Goal: Task Accomplishment & Management: Manage account settings

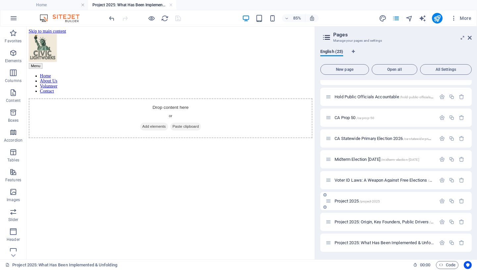
scroll to position [298, 0]
click at [439, 241] on icon "button" at bounding box center [442, 243] width 6 height 6
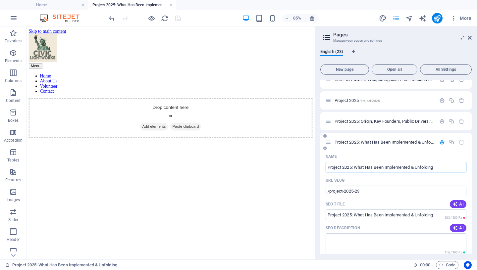
drag, startPoint x: 373, startPoint y: 164, endPoint x: 448, endPoint y: 170, distance: 75.1
click at [448, 170] on input "Project 2025: What Has Been Implemented & Unfolding" at bounding box center [395, 167] width 141 height 11
type input "Project 2025: Key Agendas"
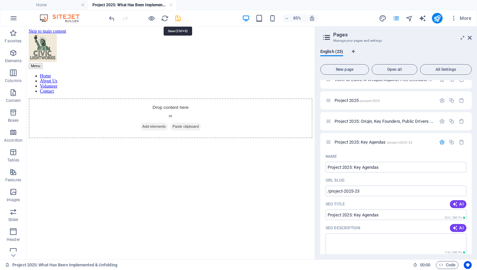
click at [178, 18] on icon "save" at bounding box center [178, 19] width 8 height 8
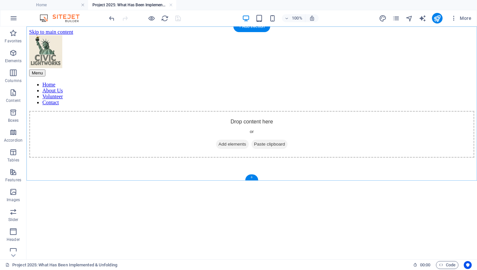
click at [252, 177] on div "+" at bounding box center [251, 177] width 13 height 6
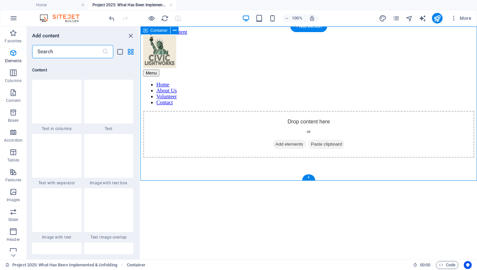
scroll to position [1158, 0]
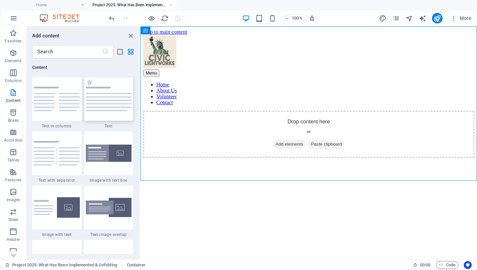
click at [102, 100] on img at bounding box center [109, 99] width 46 height 24
click at [140, 100] on div "Drag here to replace the existing content. Press “Ctrl” if you want to create a…" at bounding box center [308, 142] width 336 height 233
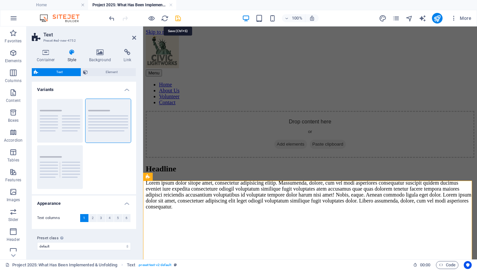
click at [179, 19] on icon "save" at bounding box center [178, 19] width 8 height 8
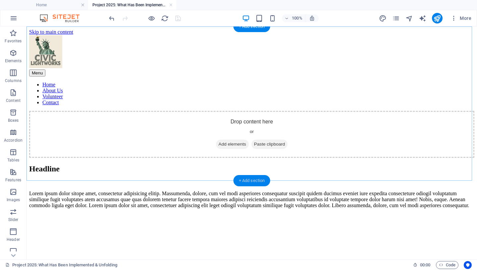
click at [256, 183] on div "+ Add section" at bounding box center [251, 180] width 37 height 11
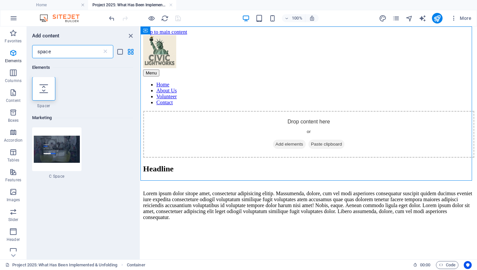
scroll to position [0, 0]
type input "space"
click at [47, 94] on div at bounding box center [43, 89] width 23 height 24
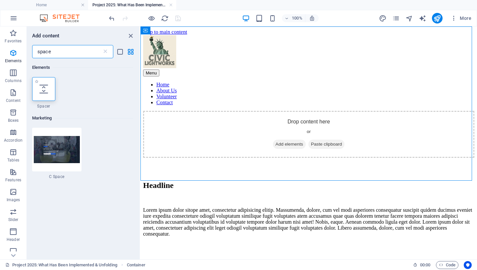
select select "px"
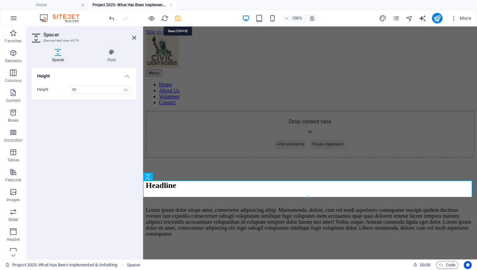
click at [176, 19] on icon "save" at bounding box center [178, 19] width 8 height 8
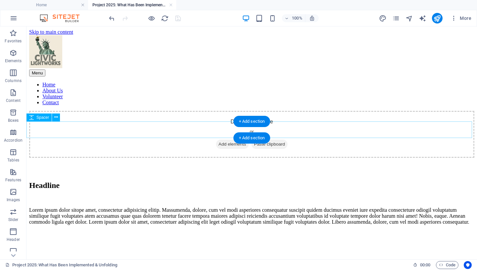
scroll to position [75, 0]
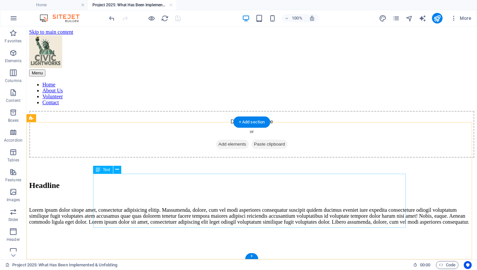
click at [140, 207] on div "Lorem ipsum dolor sitope amet, consectetur adipisicing elitip. Massumenda, dolo…" at bounding box center [251, 216] width 445 height 18
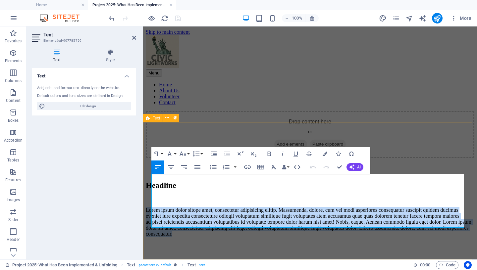
drag, startPoint x: 263, startPoint y: 221, endPoint x: 150, endPoint y: 175, distance: 121.9
click at [150, 181] on div "Headline Lorem ipsum dolor sitope amet, consectetur adipisicing elitip. Massume…" at bounding box center [310, 209] width 328 height 56
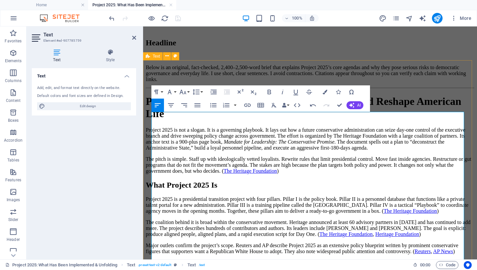
scroll to position [144, 0]
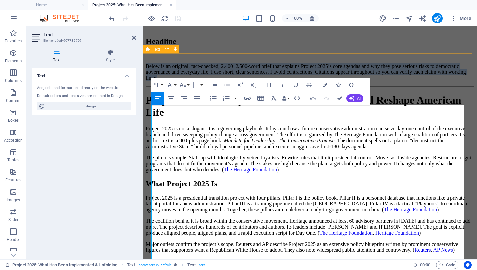
drag, startPoint x: 360, startPoint y: 126, endPoint x: 147, endPoint y: 110, distance: 213.1
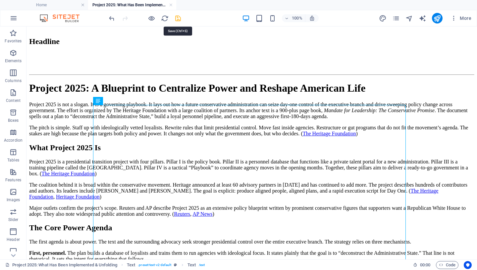
click at [179, 17] on icon "save" at bounding box center [178, 19] width 8 height 8
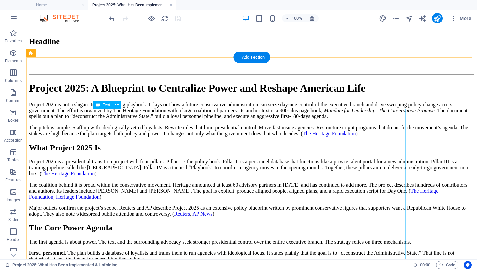
scroll to position [86, 0]
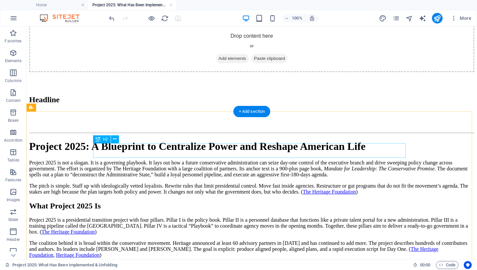
click at [152, 104] on div "Headline" at bounding box center [251, 99] width 445 height 9
click at [256, 112] on div "+ Add section" at bounding box center [251, 111] width 37 height 11
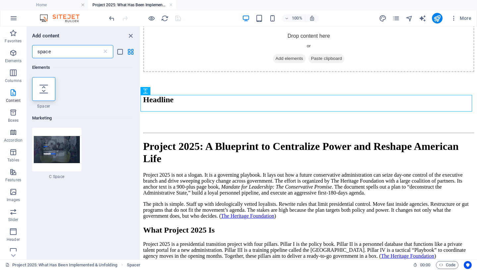
drag, startPoint x: 55, startPoint y: 52, endPoint x: 4, endPoint y: 49, distance: 51.1
click at [32, 49] on input "space" at bounding box center [67, 51] width 70 height 13
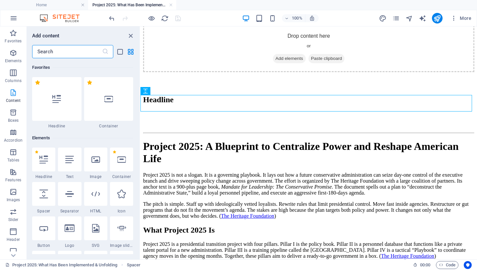
click at [15, 97] on span "Content" at bounding box center [13, 97] width 26 height 16
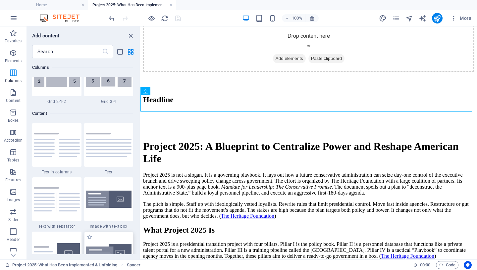
scroll to position [1086, 0]
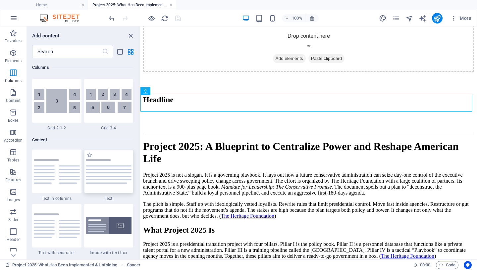
click at [98, 170] on img at bounding box center [109, 171] width 46 height 24
click at [140, 170] on div "Drag here to replace the existing content. Press “Ctrl” if you want to create a…" at bounding box center [308, 142] width 336 height 233
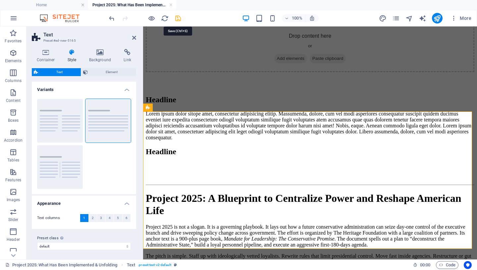
click at [178, 20] on icon "save" at bounding box center [178, 19] width 8 height 8
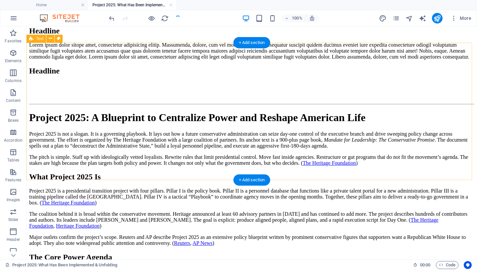
scroll to position [218, 0]
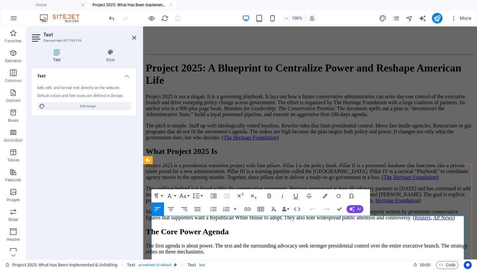
scroll to position [227, 0]
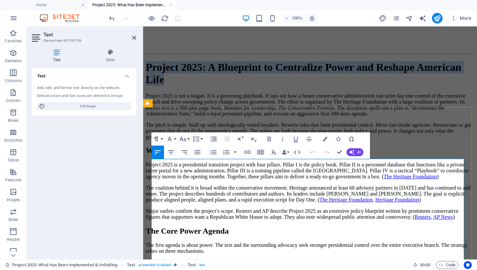
drag, startPoint x: 337, startPoint y: 197, endPoint x: 152, endPoint y: 179, distance: 186.2
click at [152, 86] on h1 "Project 2025: A Blueprint to Centralize Power and Reshape American Life" at bounding box center [310, 73] width 328 height 24
copy h1 "Project 2025: A Blueprint to Centralize Power and Reshape American Life"
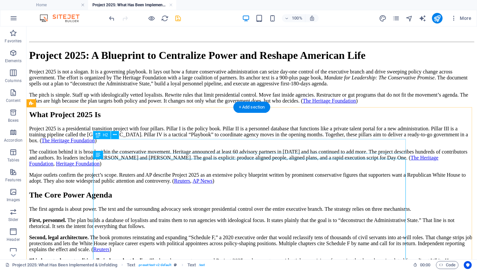
click at [142, 13] on div "Headline" at bounding box center [251, 8] width 445 height 9
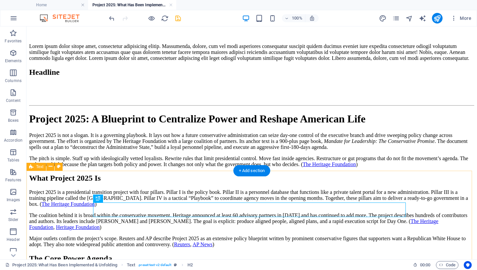
scroll to position [100, 0]
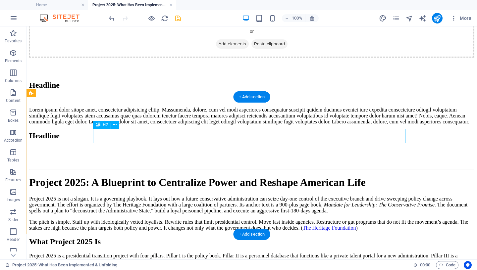
click at [120, 90] on div "Headline" at bounding box center [251, 85] width 445 height 9
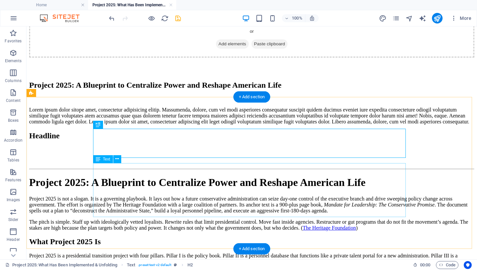
click at [186, 125] on div "Lorem ipsum dolor sitope amet, consectetur adipisicing elitip. Massumenda, dolo…" at bounding box center [251, 116] width 445 height 18
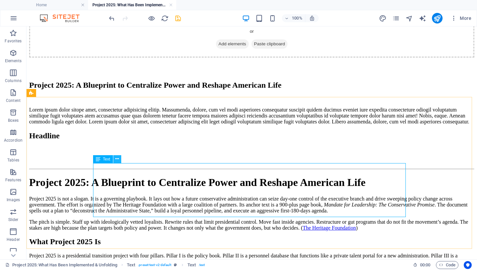
click at [119, 159] on icon at bounding box center [117, 159] width 4 height 7
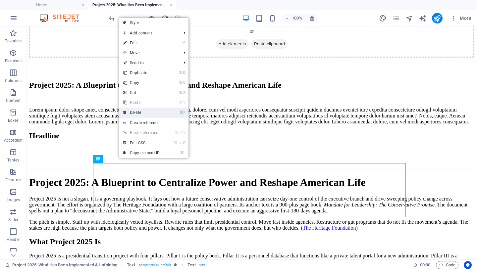
click at [146, 112] on link "⌦ Delete" at bounding box center [141, 113] width 44 height 10
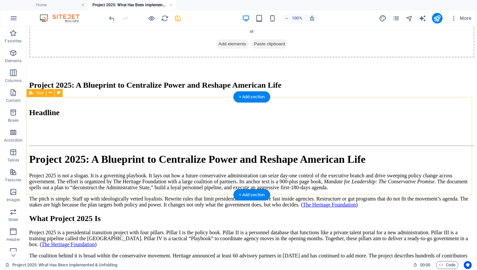
click at [52, 102] on div "Project 2025: A Blueprint to Centralize Power and Reshape American Life" at bounding box center [251, 91] width 445 height 21
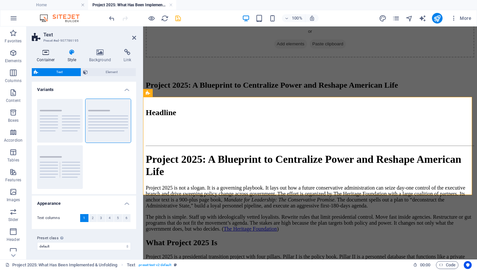
click at [46, 56] on icon at bounding box center [46, 52] width 28 height 7
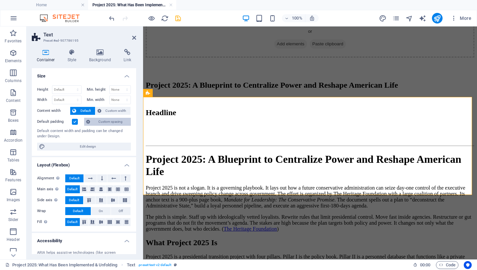
click at [113, 121] on span "Custom spacing" at bounding box center [110, 122] width 37 height 8
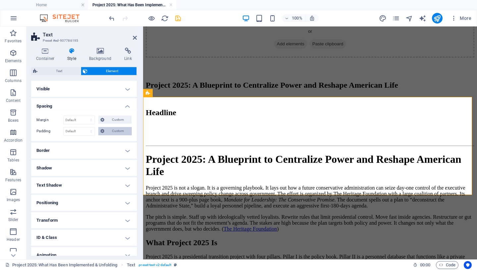
click at [113, 132] on span "Custom" at bounding box center [117, 131] width 23 height 8
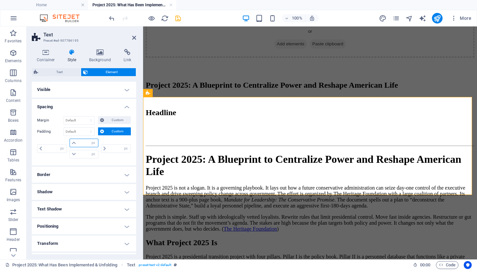
click at [84, 145] on input "number" at bounding box center [88, 143] width 20 height 8
type input "25"
type input "0"
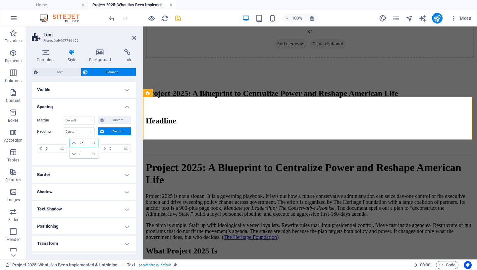
type input "25"
drag, startPoint x: 84, startPoint y: 154, endPoint x: 58, endPoint y: 152, distance: 26.9
click at [78, 152] on input "0" at bounding box center [88, 154] width 20 height 8
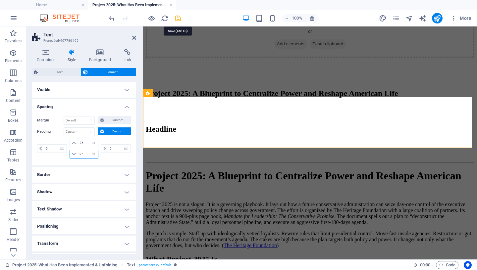
type input "25"
click at [177, 17] on icon "save" at bounding box center [178, 19] width 8 height 8
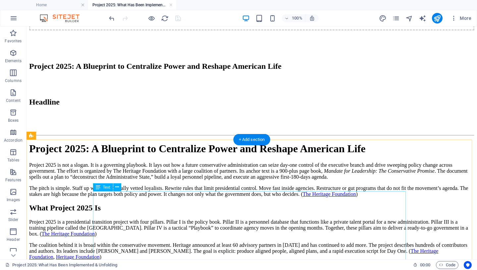
scroll to position [132, 0]
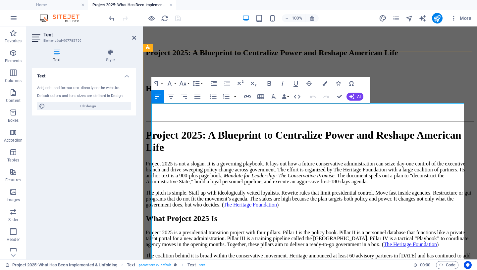
scroll to position [210, 0]
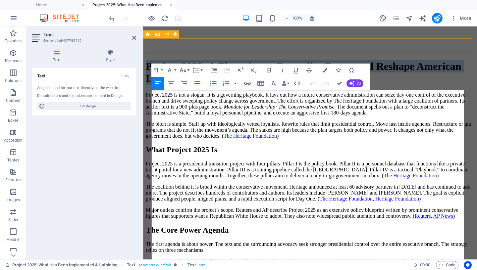
drag, startPoint x: 152, startPoint y: 139, endPoint x: 153, endPoint y: 108, distance: 31.1
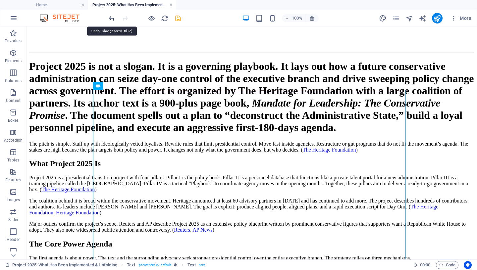
click at [111, 16] on icon "undo" at bounding box center [112, 19] width 8 height 8
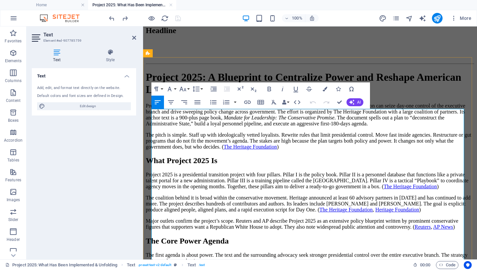
scroll to position [215, 0]
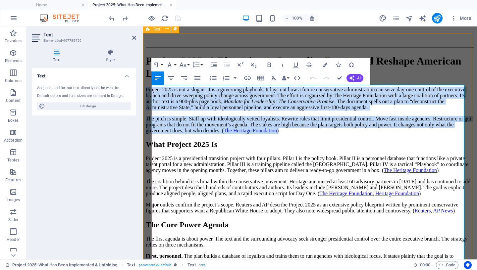
drag, startPoint x: 152, startPoint y: 135, endPoint x: 201, endPoint y: 174, distance: 62.7
copy div "Project 2025 is not a slogan. It is a governing playbook. It lays out how a fut…"
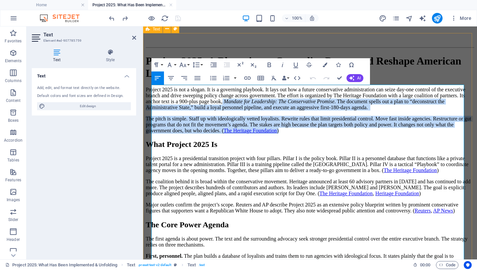
click at [197, 134] on p "The pitch is simple. Staff up with ideologically vetted loyalists. Rewrite rule…" at bounding box center [310, 125] width 328 height 18
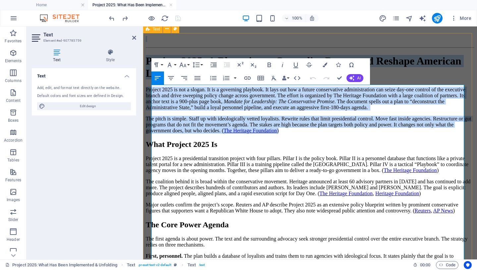
drag, startPoint x: 192, startPoint y: 204, endPoint x: 150, endPoint y: 85, distance: 126.0
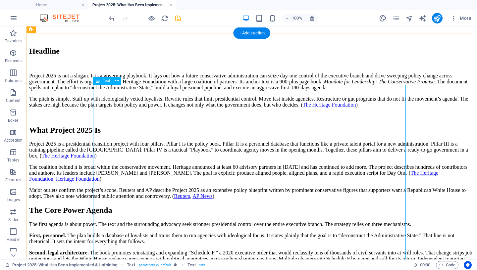
scroll to position [157, 0]
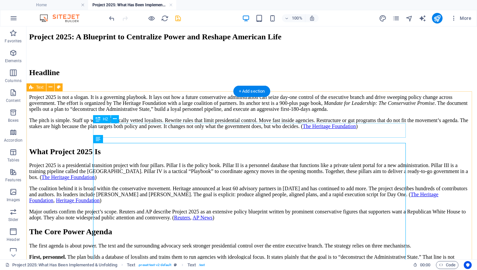
click at [114, 77] on div "Headline" at bounding box center [251, 72] width 445 height 9
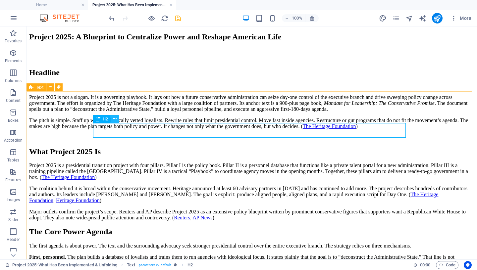
click at [116, 117] on icon at bounding box center [115, 119] width 4 height 7
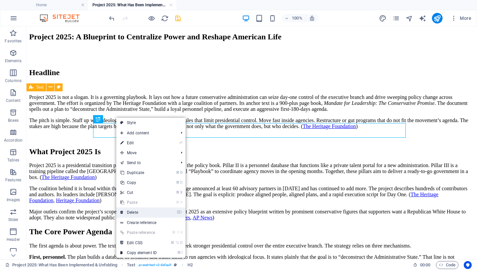
click at [137, 215] on link "⌦ Delete" at bounding box center [138, 213] width 44 height 10
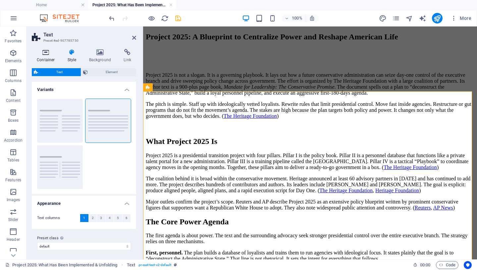
click at [46, 56] on icon at bounding box center [46, 52] width 28 height 7
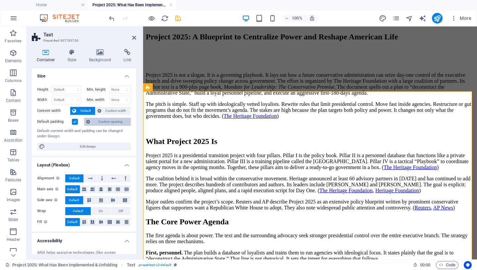
click at [96, 122] on span "Custom spacing" at bounding box center [110, 122] width 37 height 8
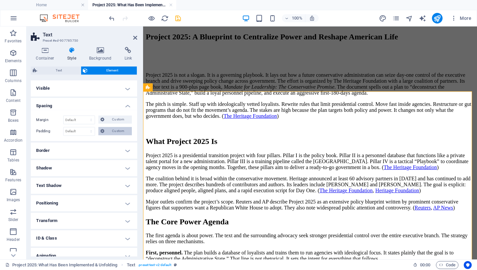
click at [106, 132] on span "Custom" at bounding box center [117, 131] width 23 height 8
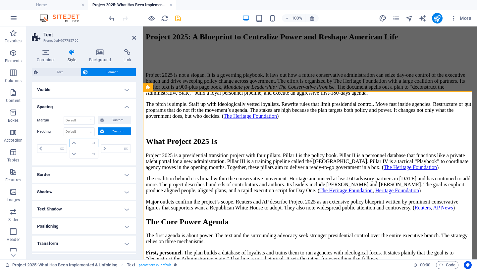
click at [78, 143] on input "number" at bounding box center [88, 143] width 20 height 8
type input "20"
type input "0"
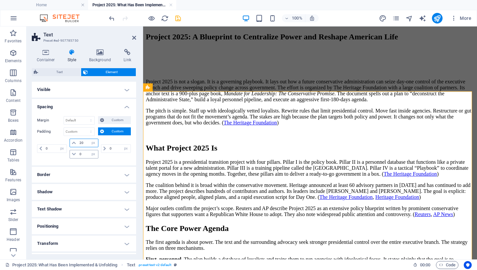
type input "20"
drag, startPoint x: 83, startPoint y: 155, endPoint x: 66, endPoint y: 155, distance: 16.9
click at [78, 155] on input "0" at bounding box center [88, 154] width 20 height 8
type input "20"
drag, startPoint x: 82, startPoint y: 142, endPoint x: 66, endPoint y: 142, distance: 15.9
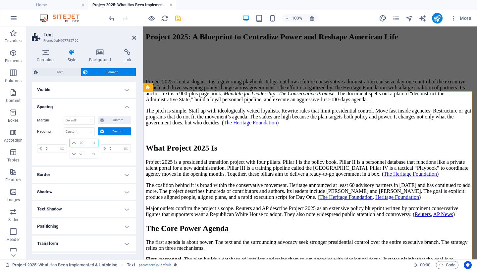
click at [78, 142] on input "20" at bounding box center [88, 143] width 20 height 8
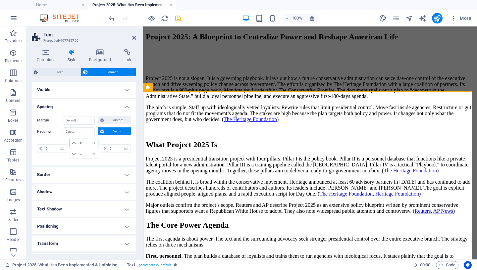
drag, startPoint x: 83, startPoint y: 143, endPoint x: 70, endPoint y: 143, distance: 13.6
click at [78, 143] on input "10" at bounding box center [88, 143] width 20 height 8
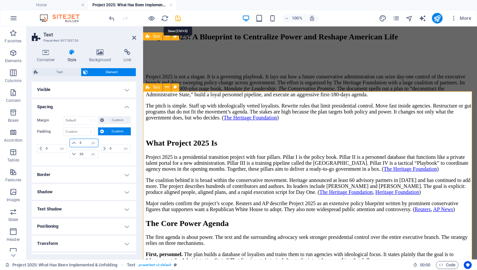
type input "5"
click at [177, 20] on icon "save" at bounding box center [178, 19] width 8 height 8
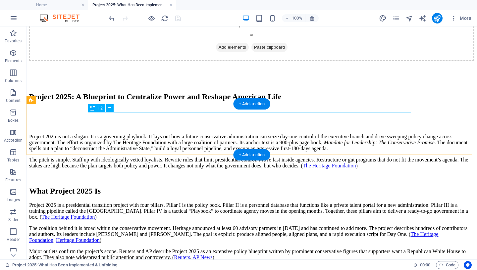
scroll to position [93, 0]
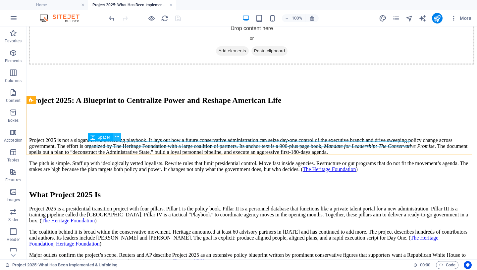
click at [118, 136] on icon at bounding box center [117, 137] width 4 height 7
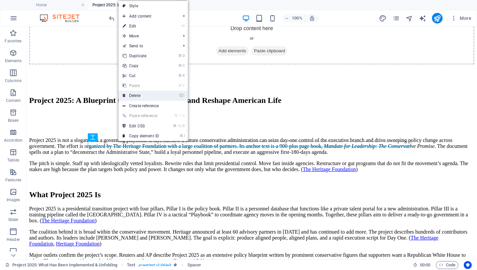
click at [147, 96] on link "⌦ Delete" at bounding box center [141, 96] width 44 height 10
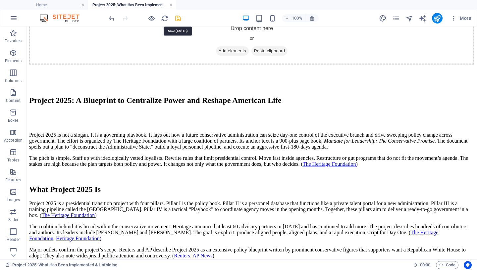
click at [179, 19] on icon "save" at bounding box center [178, 19] width 8 height 8
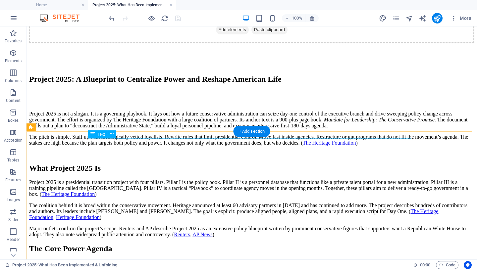
scroll to position [83, 0]
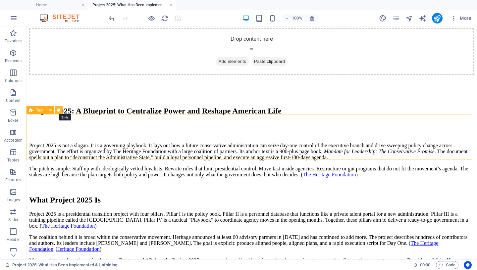
click at [60, 111] on icon at bounding box center [59, 110] width 4 height 7
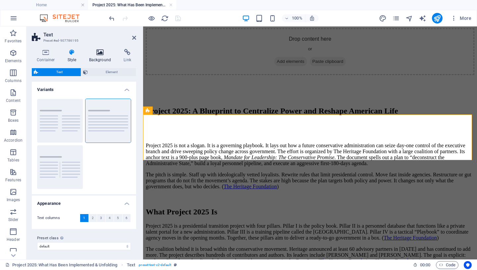
click at [101, 55] on icon at bounding box center [100, 52] width 32 height 7
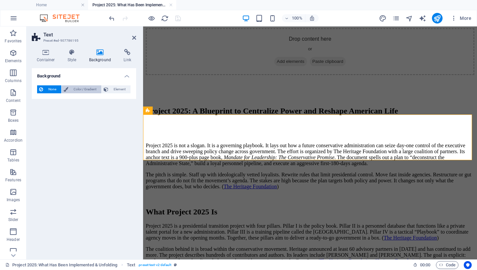
click at [79, 90] on span "Color / Gradient" at bounding box center [84, 89] width 29 height 8
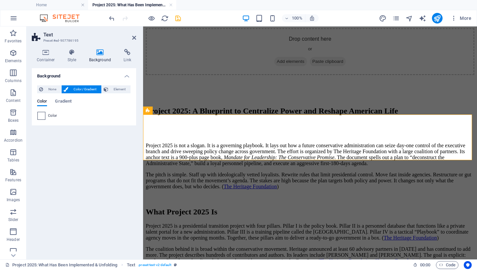
click at [42, 116] on span at bounding box center [41, 115] width 7 height 7
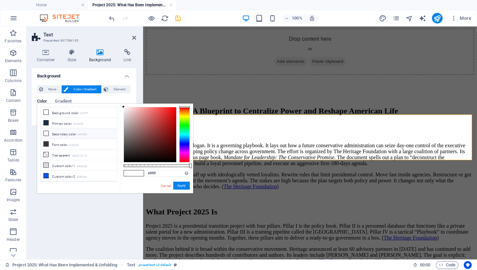
click at [46, 133] on icon at bounding box center [46, 133] width 5 height 5
type input "#f6f6f6"
click at [180, 187] on button "Apply" at bounding box center [181, 186] width 17 height 8
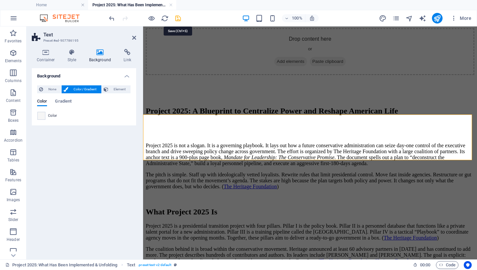
click at [177, 18] on icon "save" at bounding box center [178, 19] width 8 height 8
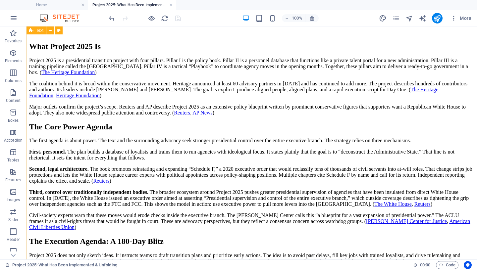
scroll to position [168, 0]
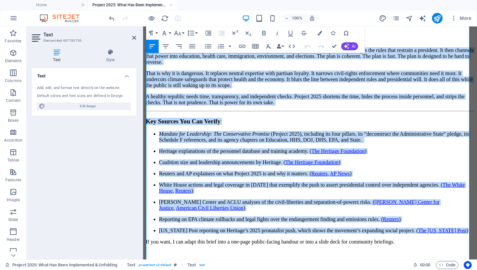
scroll to position [2088, 0]
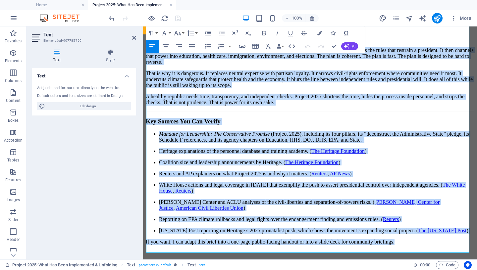
drag, startPoint x: 147, startPoint y: 132, endPoint x: 380, endPoint y: 295, distance: 284.7
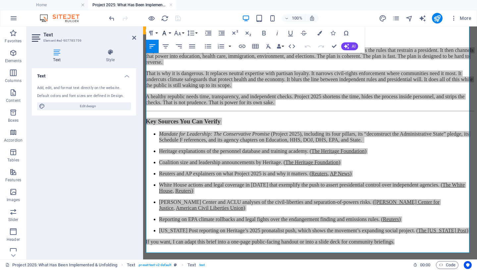
click at [165, 33] on icon "button" at bounding box center [164, 33] width 8 height 8
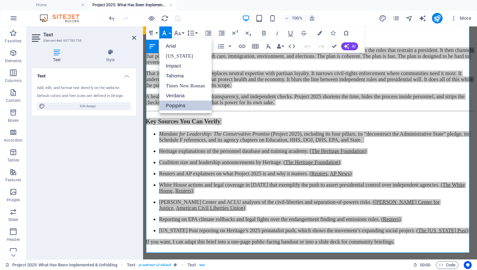
scroll to position [0, 0]
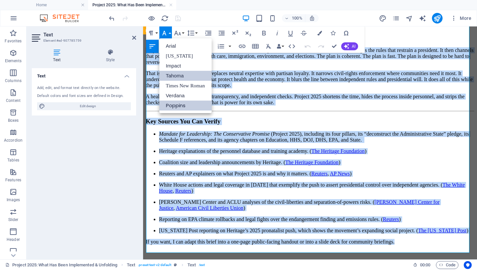
click at [176, 77] on link "Tahoma" at bounding box center [185, 76] width 52 height 10
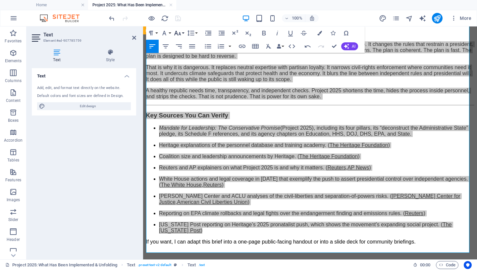
click at [177, 32] on icon "button" at bounding box center [177, 33] width 8 height 8
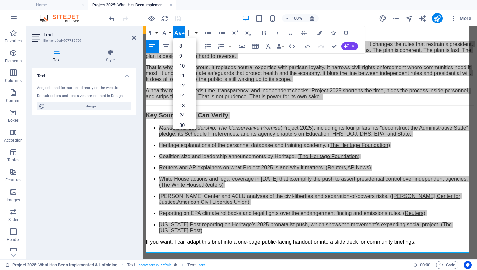
click at [204, 15] on div "100% More" at bounding box center [291, 18] width 366 height 11
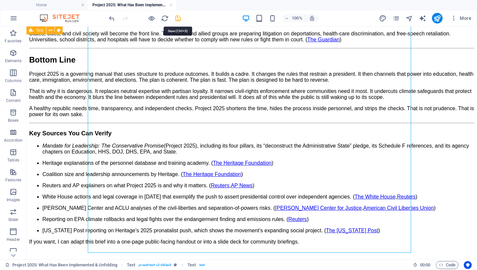
click at [177, 18] on icon "save" at bounding box center [178, 19] width 8 height 8
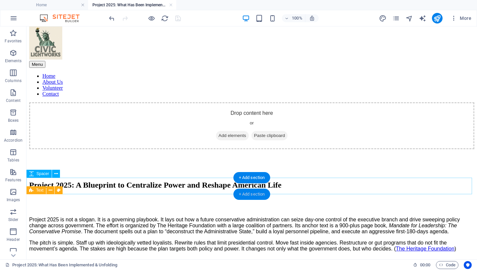
scroll to position [16, 0]
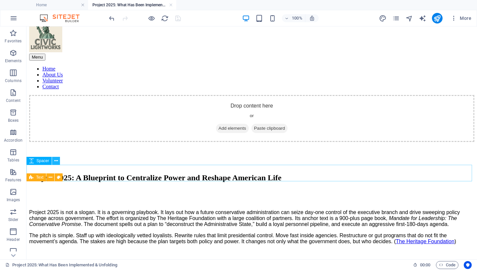
click at [56, 160] on icon at bounding box center [56, 161] width 4 height 7
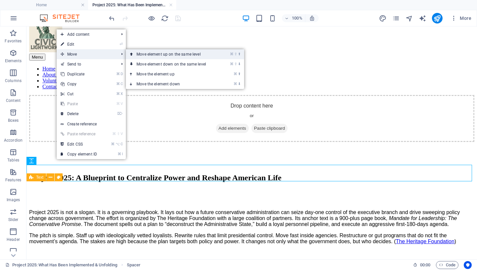
click at [144, 53] on link "⌘ ⇧ ⬆ Move element up on the same level" at bounding box center [172, 54] width 93 height 10
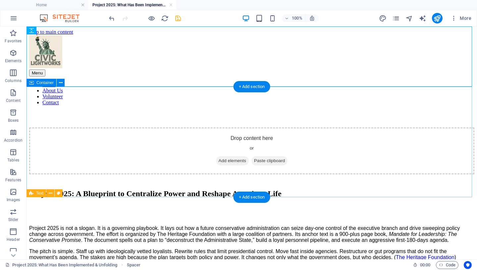
scroll to position [0, 0]
click at [61, 83] on icon at bounding box center [61, 82] width 4 height 7
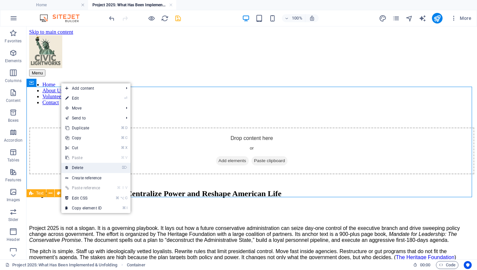
click at [77, 167] on link "⌦ Delete" at bounding box center [83, 168] width 44 height 10
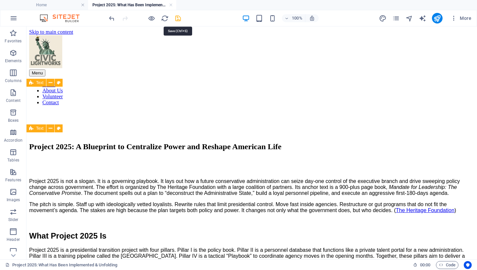
click at [179, 18] on icon "save" at bounding box center [178, 19] width 8 height 8
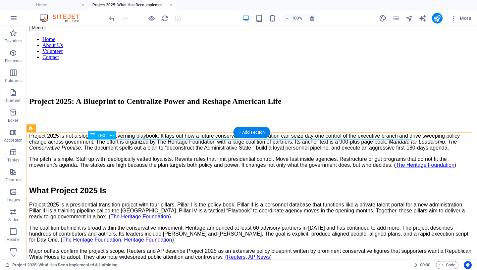
scroll to position [64, 0]
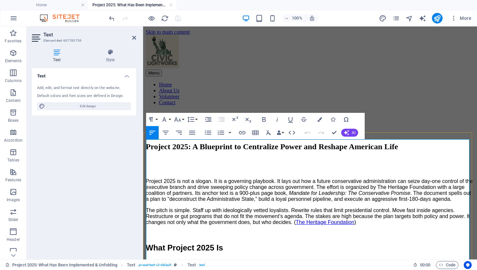
scroll to position [32, 0]
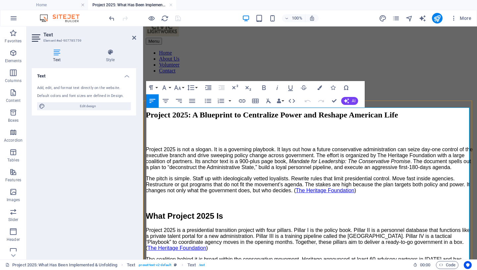
click at [197, 147] on p "Project 2025 is not a slogan. It is a governing playbook. It lays out how a fut…" at bounding box center [310, 159] width 328 height 24
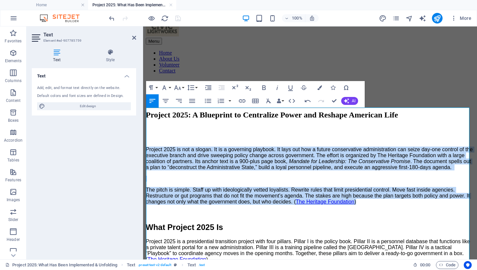
drag, startPoint x: 365, startPoint y: 187, endPoint x: 139, endPoint y: 114, distance: 237.5
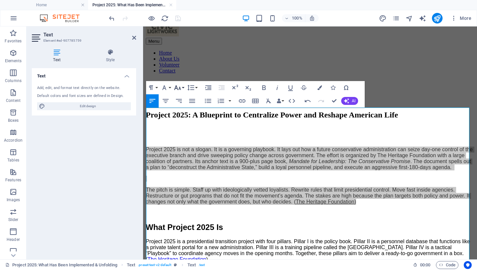
click at [179, 87] on icon "button" at bounding box center [177, 87] width 7 height 5
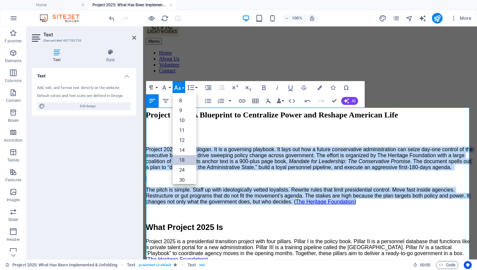
click at [178, 162] on link "18" at bounding box center [184, 160] width 24 height 10
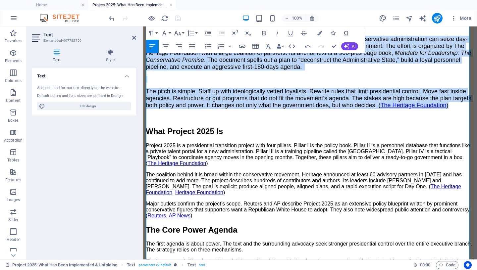
scroll to position [143, 0]
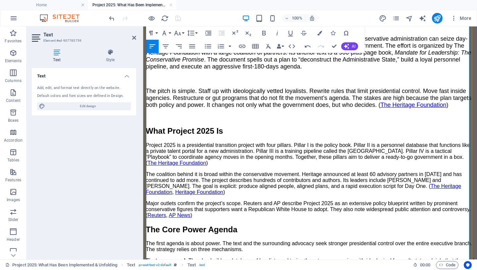
click at [265, 155] on p "Project 2025 is a presidential transition project with four pillars. Pillar I i…" at bounding box center [310, 154] width 328 height 24
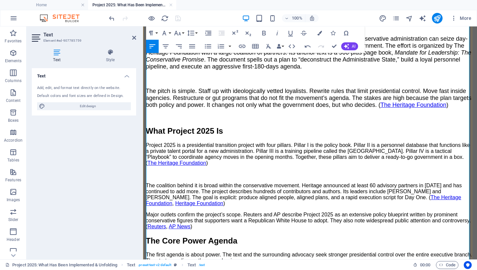
click at [217, 203] on p "The coalition behind it is broad within the conservative movement. Heritage ann…" at bounding box center [310, 195] width 328 height 24
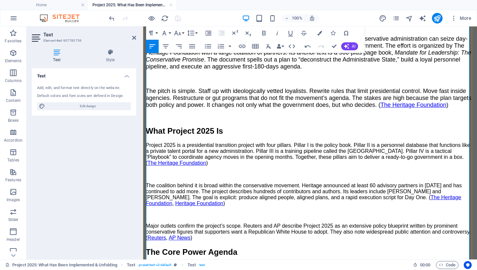
click at [235, 241] on p "Major outlets confirm the project’s scope. Reuters and AP describe Project 2025…" at bounding box center [310, 232] width 328 height 18
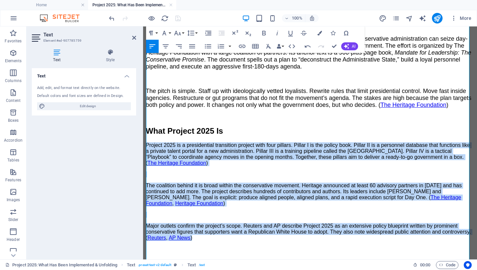
drag, startPoint x: 227, startPoint y: 240, endPoint x: 141, endPoint y: 126, distance: 143.0
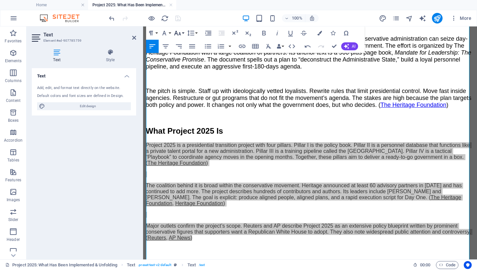
click at [177, 34] on icon "button" at bounding box center [177, 33] width 7 height 5
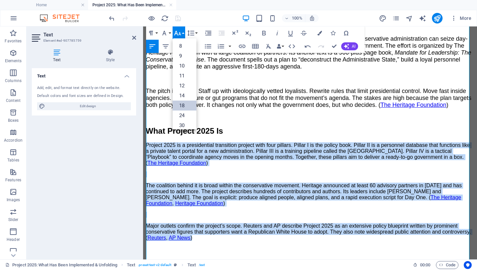
click at [183, 105] on link "18" at bounding box center [184, 106] width 24 height 10
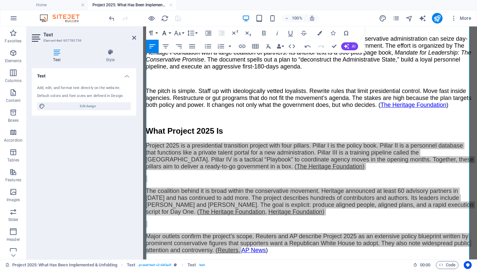
click at [161, 31] on icon "button" at bounding box center [164, 33] width 8 height 8
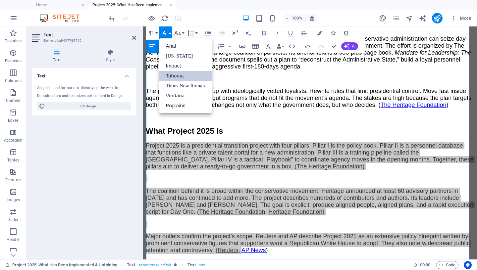
scroll to position [0, 0]
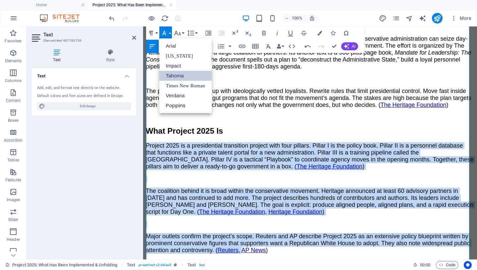
click at [175, 76] on link "Tahoma" at bounding box center [185, 76] width 52 height 10
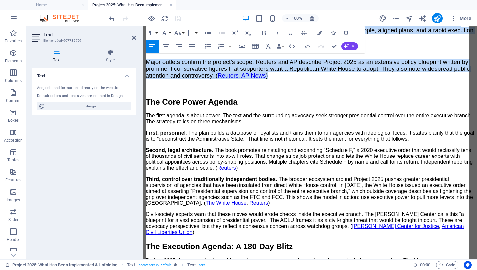
scroll to position [318, 0]
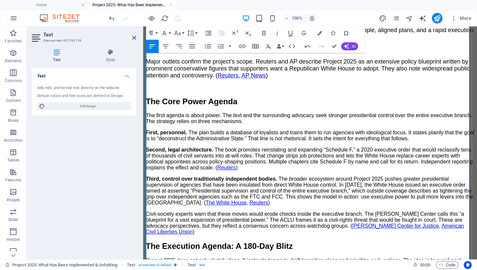
click at [273, 121] on p "The first agenda is about power. The text and the surrounding advocacy seek str…" at bounding box center [310, 119] width 328 height 12
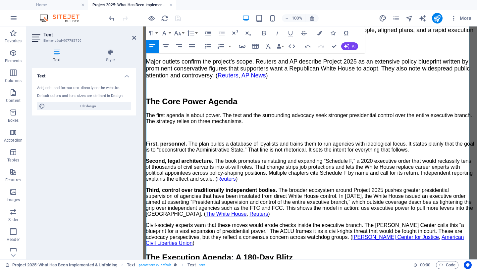
click at [430, 148] on p "First, personnel. The plan builds a database of loyalists and trains them to ru…" at bounding box center [310, 147] width 328 height 12
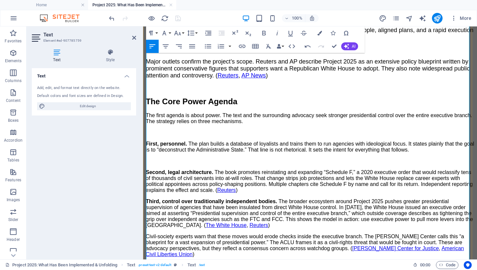
click at [274, 193] on p "Second, legal architecture. The book promotes reinstating and expanding “Schedu…" at bounding box center [310, 181] width 328 height 24
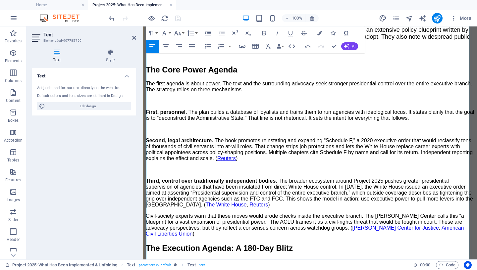
scroll to position [413, 0]
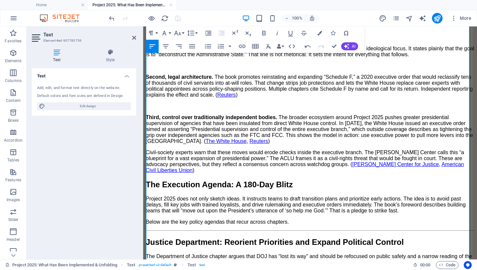
click at [270, 144] on p "Third, control over traditionally independent bodies. The broader ecosystem aro…" at bounding box center [310, 130] width 328 height 30
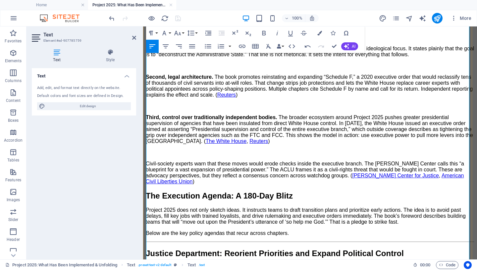
click at [465, 185] on p "Civil-society experts warn that these moves would erode checks inside the execu…" at bounding box center [310, 173] width 328 height 24
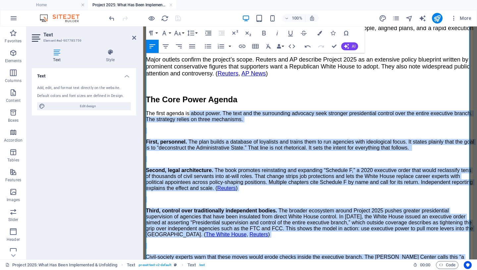
scroll to position [317, 0]
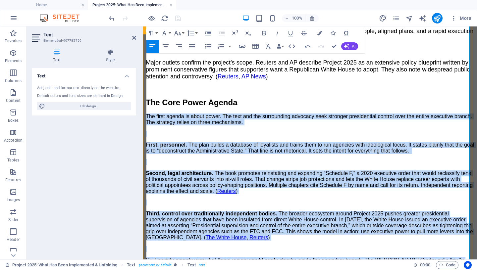
drag, startPoint x: 465, startPoint y: 194, endPoint x: 143, endPoint y: 107, distance: 332.9
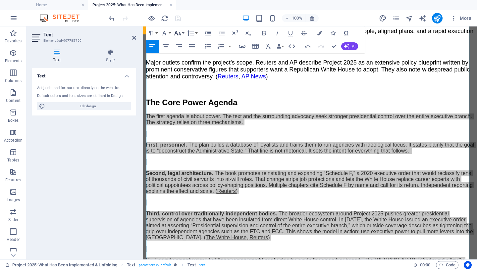
click at [180, 33] on icon "button" at bounding box center [177, 33] width 7 height 5
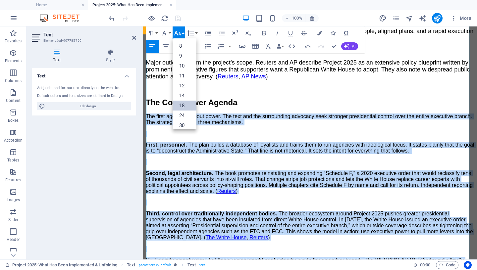
click at [182, 105] on link "18" at bounding box center [184, 106] width 24 height 10
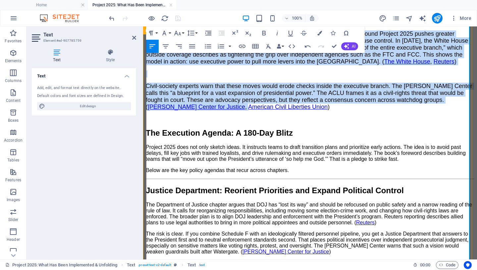
scroll to position [529, 0]
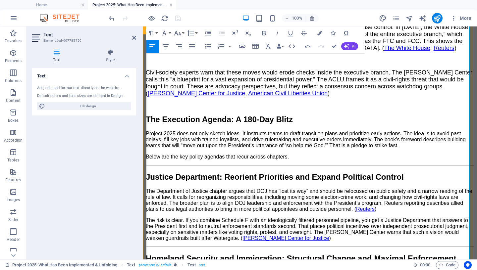
click at [300, 160] on p "Below are the key policy agendas that recur across chapters." at bounding box center [310, 157] width 328 height 6
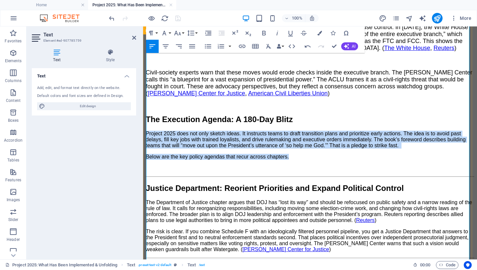
drag, startPoint x: 291, startPoint y: 176, endPoint x: 144, endPoint y: 145, distance: 149.5
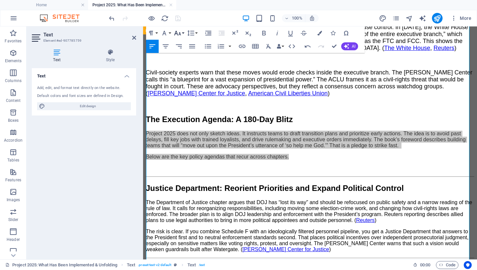
click at [177, 31] on icon "button" at bounding box center [177, 33] width 8 height 8
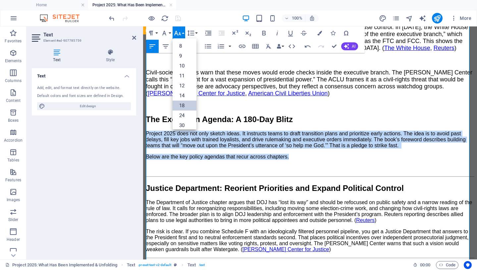
click at [180, 104] on link "18" at bounding box center [184, 106] width 24 height 10
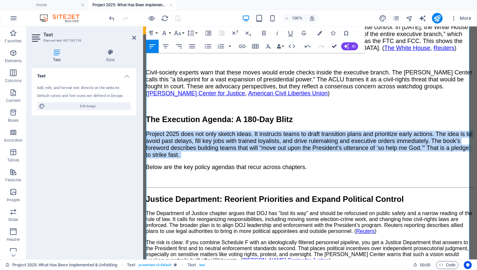
drag, startPoint x: 335, startPoint y: 46, endPoint x: 221, endPoint y: 8, distance: 119.8
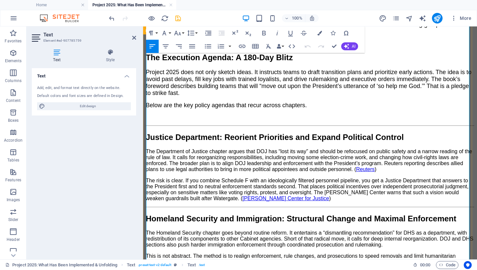
scroll to position [588, 0]
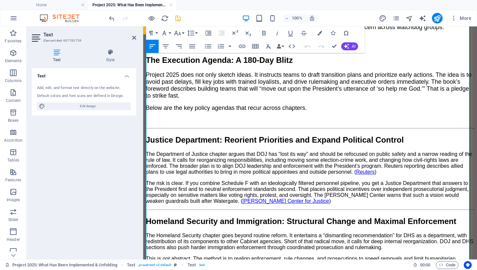
click at [216, 99] on p "Project 2025 does not only sketch ideas. It instructs teams to draft transition…" at bounding box center [310, 86] width 328 height 28
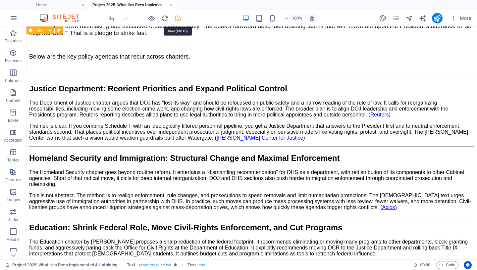
click at [177, 18] on icon "save" at bounding box center [178, 19] width 8 height 8
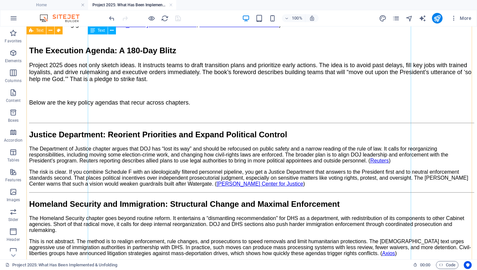
scroll to position [556, 0]
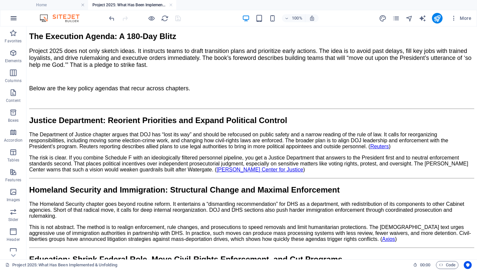
click at [17, 19] on icon "button" at bounding box center [14, 18] width 8 height 8
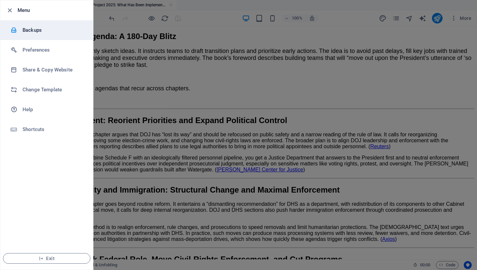
click at [47, 30] on h6 "Backups" at bounding box center [53, 30] width 61 height 8
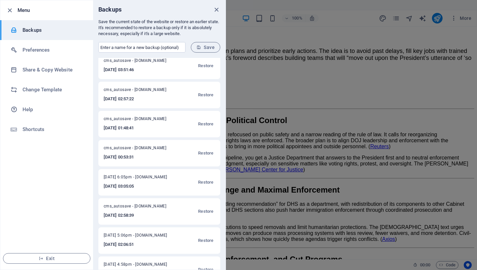
scroll to position [180, 0]
drag, startPoint x: 104, startPoint y: 119, endPoint x: 139, endPoint y: 118, distance: 34.4
click at [139, 118] on span "[DATE] 6:05pm - [DOMAIN_NAME]" at bounding box center [140, 120] width 72 height 8
copy span "[DATE],"
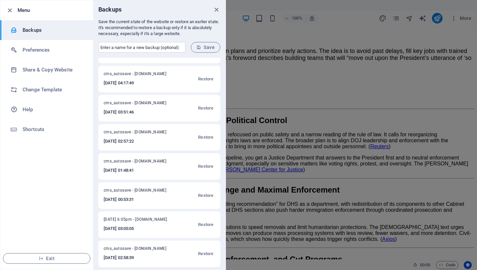
scroll to position [0, 0]
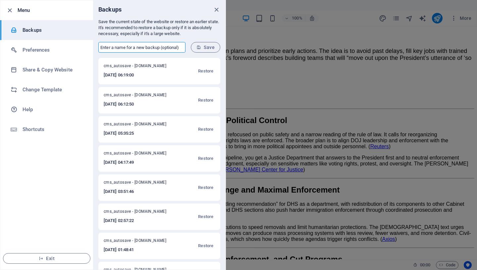
click at [139, 47] on input "text" at bounding box center [141, 47] width 87 height 11
paste input "[DATE],"
type input "[DATE] 9:31pm"
click at [202, 46] on span "Save" at bounding box center [205, 47] width 18 height 5
click at [219, 10] on icon "close" at bounding box center [217, 10] width 8 height 8
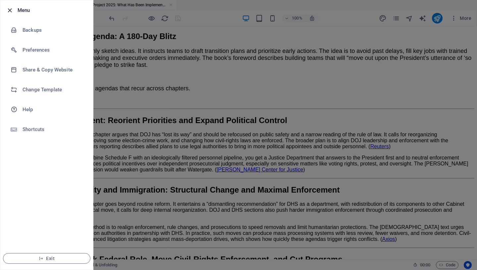
click at [10, 10] on icon "button" at bounding box center [10, 11] width 8 height 8
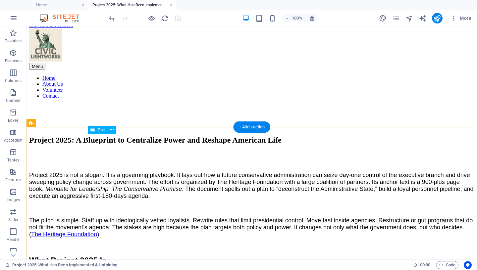
scroll to position [5, 0]
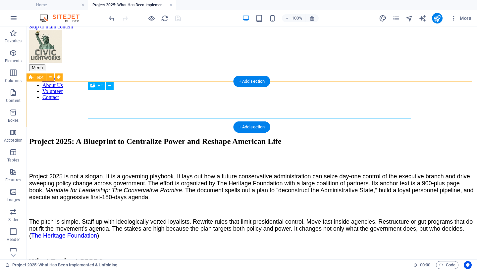
click at [230, 137] on div "Project 2025: A Blueprint to Centralize Power and Reshape American Life" at bounding box center [251, 141] width 445 height 9
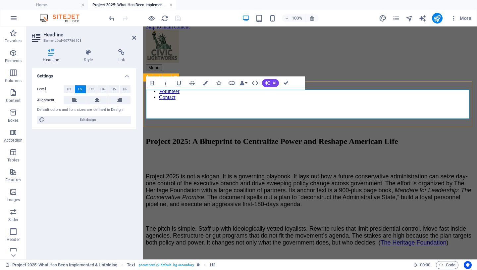
click at [257, 137] on h2 "Project 2025: A Blueprint to Centralize Power and Reshape American Life" at bounding box center [310, 141] width 328 height 9
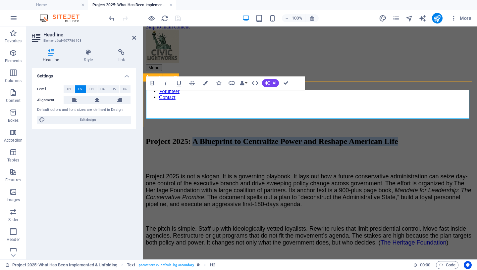
drag, startPoint x: 227, startPoint y: 99, endPoint x: 288, endPoint y: 116, distance: 63.2
click at [288, 137] on h2 "Project 2025: A Blueprint to Centralize Power and Reshape American Life" at bounding box center [310, 141] width 328 height 9
click at [64, 6] on h4 "Home" at bounding box center [44, 4] width 88 height 7
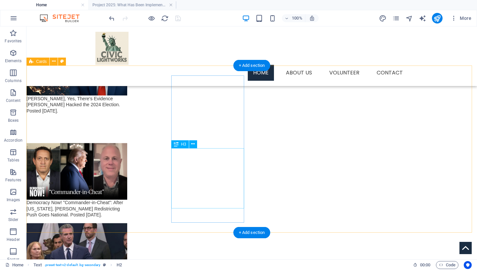
scroll to position [1154, 0]
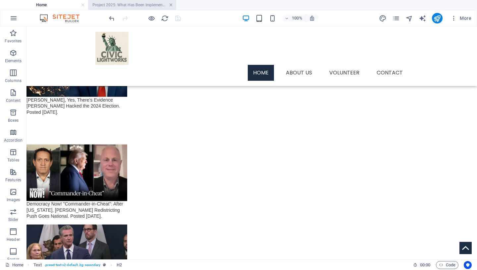
click at [170, 7] on link at bounding box center [171, 5] width 4 height 6
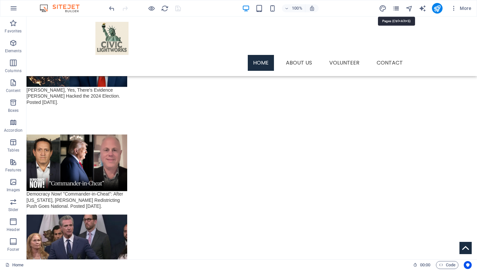
click at [395, 7] on icon "pages" at bounding box center [396, 9] width 8 height 8
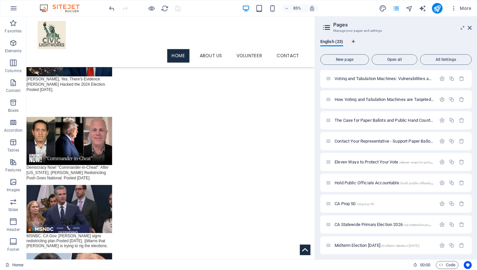
scroll to position [288, 0]
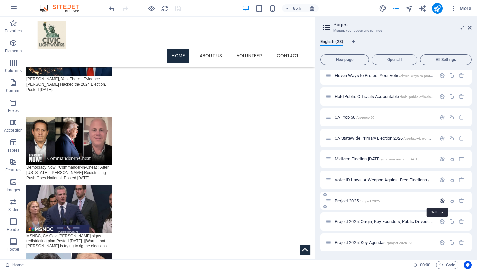
click at [439, 200] on icon "button" at bounding box center [442, 201] width 6 height 6
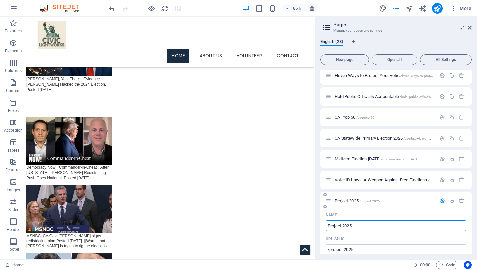
click at [328, 226] on input "Project 2025" at bounding box center [395, 225] width 141 height 11
type input "TBD:Project 2025"
type input "/tbdproject-2025"
type input "TBD: Project 2025"
type input "/tbd-project-2025"
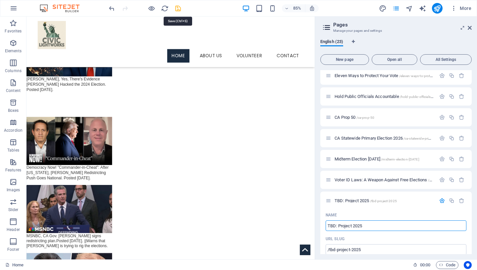
click at [177, 11] on icon "save" at bounding box center [178, 9] width 8 height 8
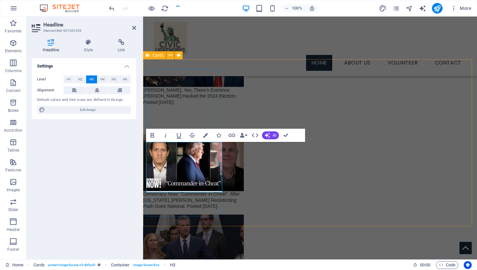
drag, startPoint x: 175, startPoint y: 152, endPoint x: 152, endPoint y: 152, distance: 22.8
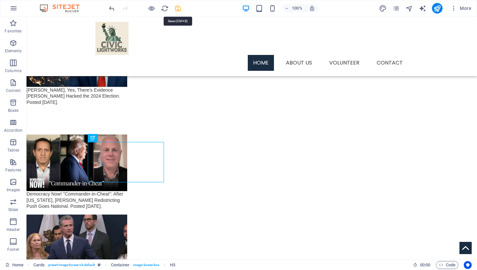
click at [179, 9] on icon "save" at bounding box center [178, 9] width 8 height 8
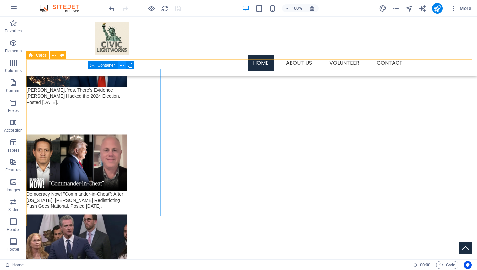
click at [121, 65] on icon at bounding box center [122, 65] width 4 height 7
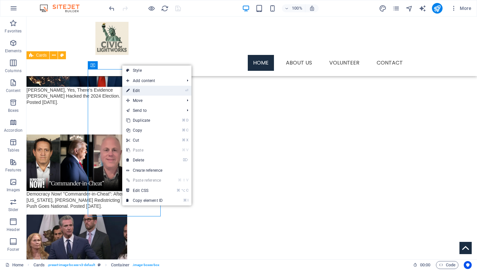
click at [144, 88] on link "⏎ Edit" at bounding box center [144, 91] width 44 height 10
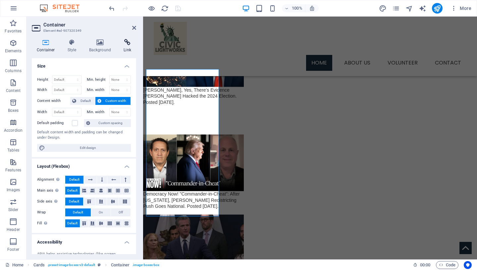
click at [126, 43] on icon at bounding box center [128, 42] width 18 height 7
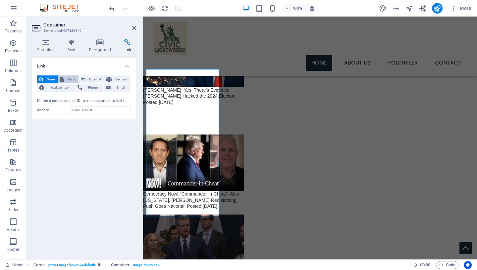
click at [71, 79] on span "Page" at bounding box center [71, 79] width 10 height 8
select select
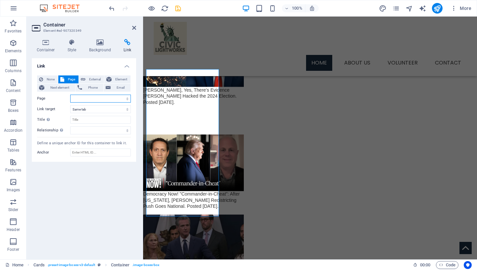
click at [70, 95] on select "Home Services -- Service Detail About Us Contact Volunteer Terms of Use Privacy…" at bounding box center [100, 99] width 61 height 8
click at [396, 7] on icon "pages" at bounding box center [396, 9] width 8 height 8
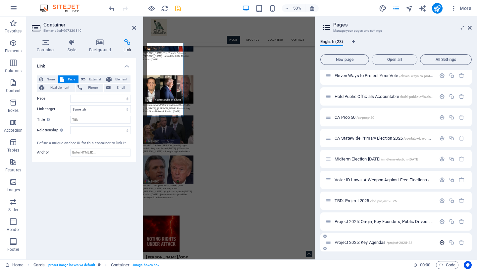
click at [439, 240] on icon "button" at bounding box center [442, 243] width 6 height 6
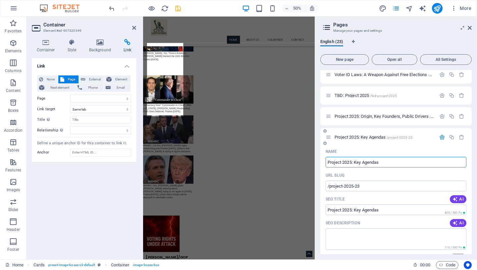
click at [354, 162] on input "Project 2025: Key Agendas" at bounding box center [395, 162] width 141 height 11
drag, startPoint x: 355, startPoint y: 161, endPoint x: 393, endPoint y: 161, distance: 38.7
click at [393, 161] on input "Project 2025: Key Agendas" at bounding box center [395, 162] width 141 height 11
type input "Project 2025:"
select select
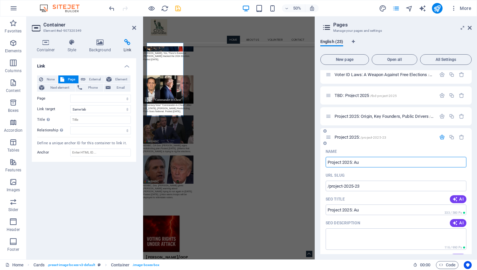
type input "Project 2025: Au"
select select
type input "Project 2025: Authori"
select select
type input "Project 2025: Authoritarian R"
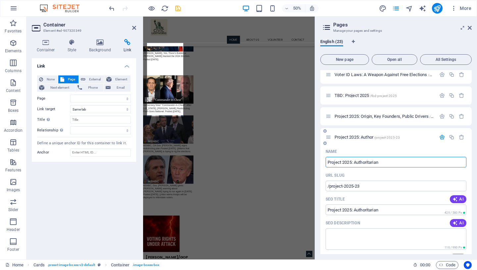
select select
type input "Project 2025: Authoritarian Roadmpa"
select select
type input "Project 2025: Authoritarian Roadmap"
select select
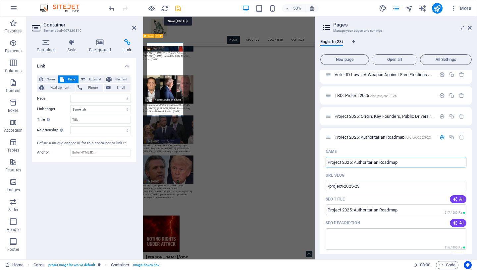
click at [177, 7] on icon "save" at bounding box center [178, 9] width 8 height 8
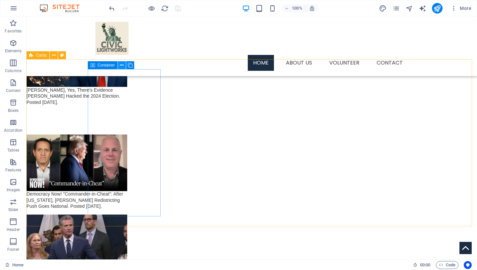
click at [121, 65] on icon at bounding box center [122, 65] width 4 height 7
click at [122, 66] on icon at bounding box center [122, 65] width 4 height 7
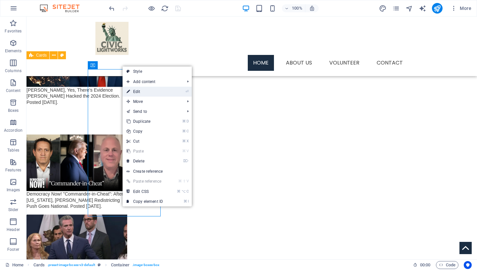
click at [138, 91] on link "⏎ Edit" at bounding box center [144, 92] width 44 height 10
select select
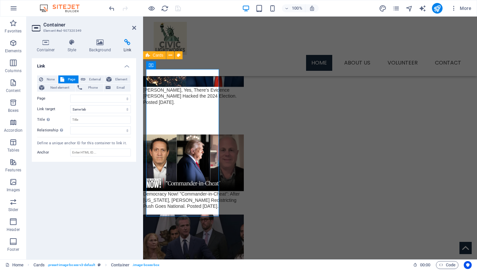
click at [126, 45] on icon at bounding box center [128, 42] width 18 height 7
click at [70, 95] on select "Home Services -- Service Detail About Us Contact Volunteer Terms of Use Privacy…" at bounding box center [100, 99] width 61 height 8
select select "22"
click option "Project 2025: Authoritarian Roadmap" at bounding box center [0, 0] width 0 height 0
click at [97, 120] on input "Title Additional link description, should not be the same as the link text. The…" at bounding box center [100, 120] width 61 height 8
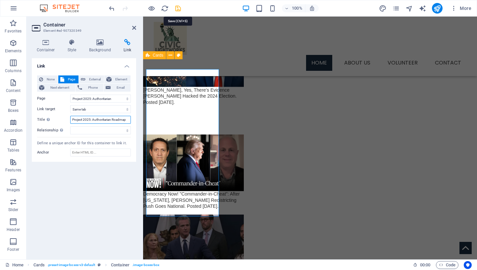
type input "Project 2025: Authoritarian Roadmap"
click at [177, 7] on icon "save" at bounding box center [178, 9] width 8 height 8
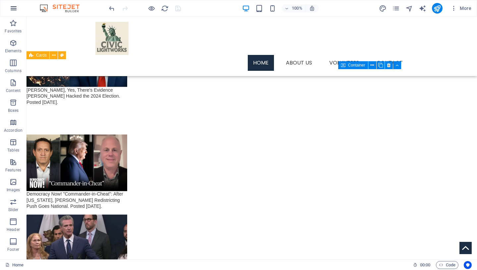
click at [15, 8] on icon "button" at bounding box center [14, 8] width 8 height 8
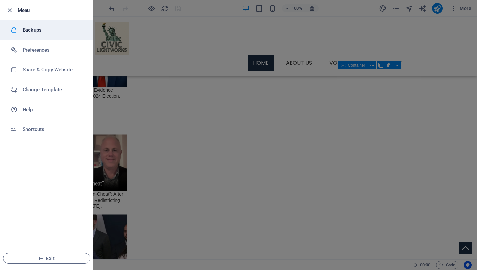
click at [33, 30] on h6 "Backups" at bounding box center [53, 30] width 61 height 8
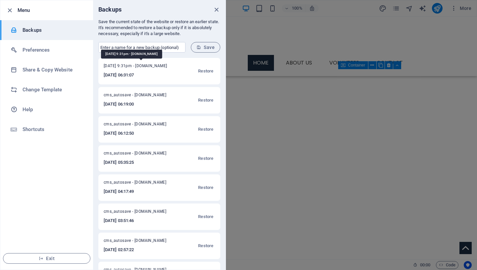
drag, startPoint x: 104, startPoint y: 66, endPoint x: 138, endPoint y: 66, distance: 34.1
click at [138, 66] on span "[DATE] 9:31pm - [DOMAIN_NAME]" at bounding box center [140, 67] width 72 height 8
copy span "[DATE],"
click at [110, 47] on input "text" at bounding box center [141, 47] width 87 height 11
paste input "[DATE],"
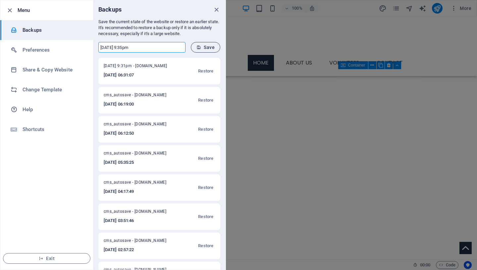
type input "[DATE] 9:35pm"
click at [203, 47] on span "Save" at bounding box center [205, 47] width 18 height 5
click at [217, 9] on icon "close" at bounding box center [217, 10] width 8 height 8
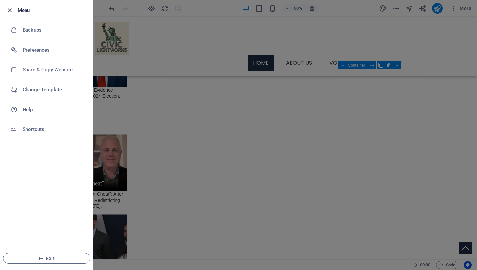
click at [12, 10] on icon "button" at bounding box center [10, 11] width 8 height 8
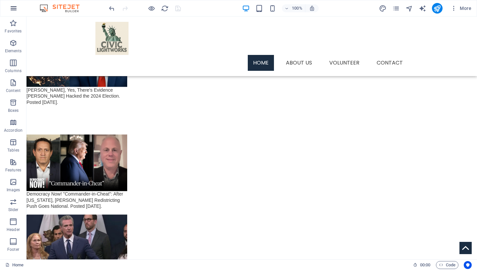
click at [13, 6] on icon "button" at bounding box center [14, 8] width 8 height 8
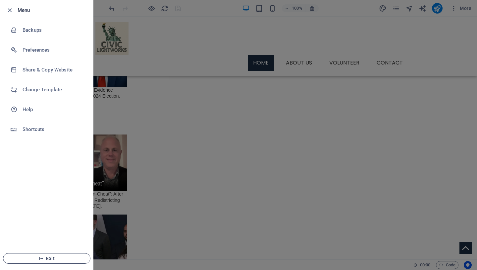
click at [49, 259] on span "Exit" at bounding box center [47, 258] width 76 height 5
